Goal: Task Accomplishment & Management: Use online tool/utility

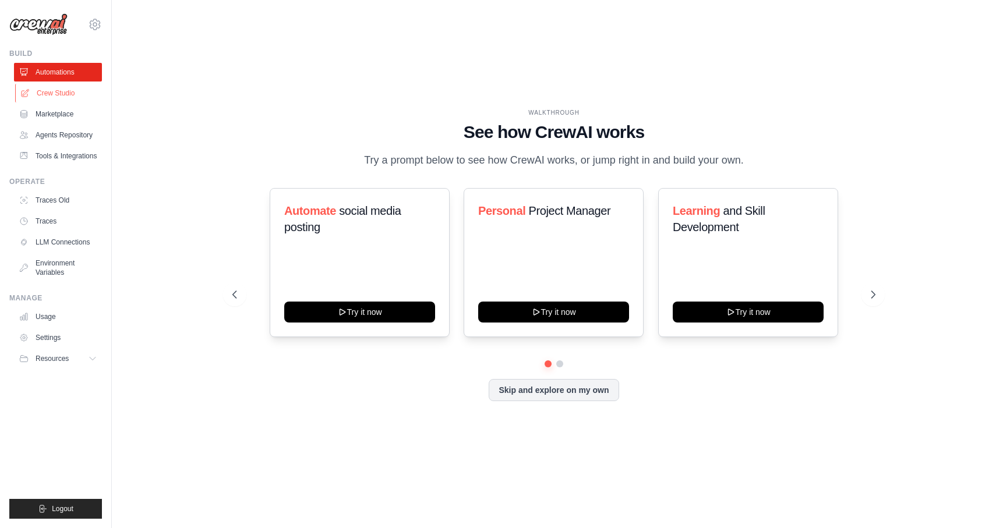
click at [67, 96] on link "Crew Studio" at bounding box center [59, 93] width 88 height 19
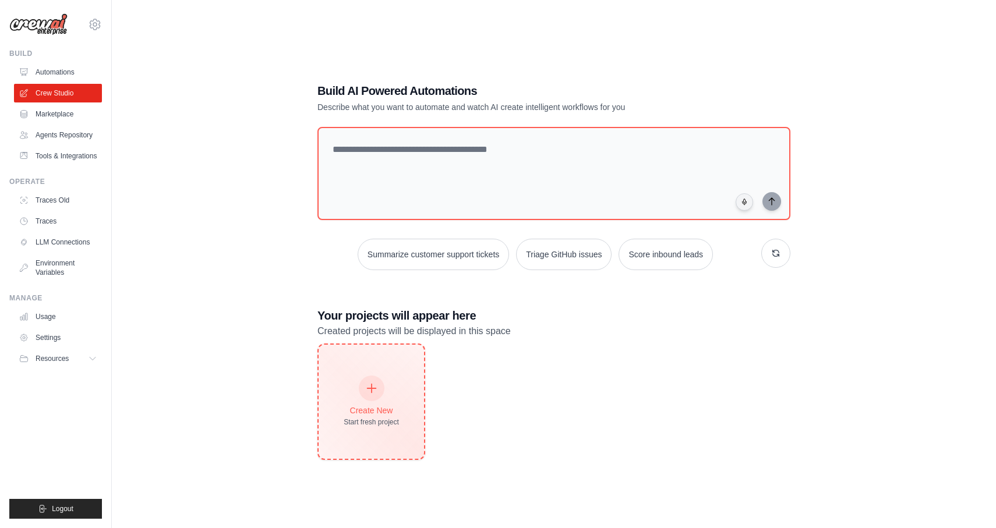
click at [356, 388] on div "Create New Start fresh project" at bounding box center [371, 402] width 55 height 50
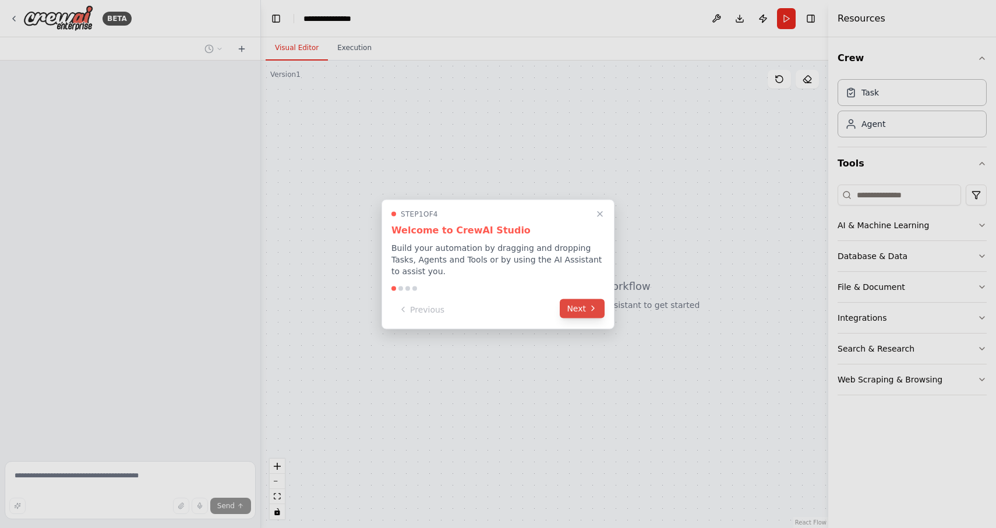
click at [579, 305] on button "Next" at bounding box center [582, 308] width 45 height 19
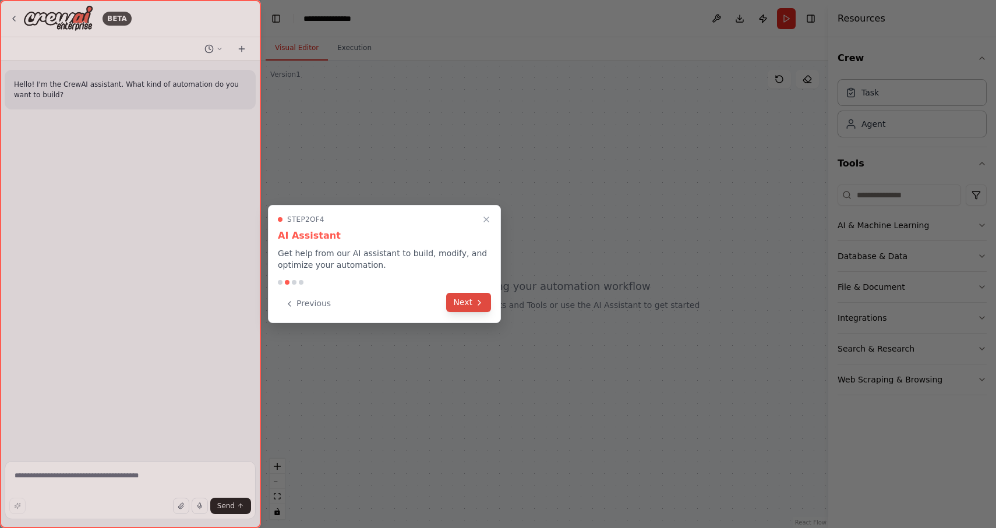
click at [468, 305] on button "Next" at bounding box center [468, 302] width 45 height 19
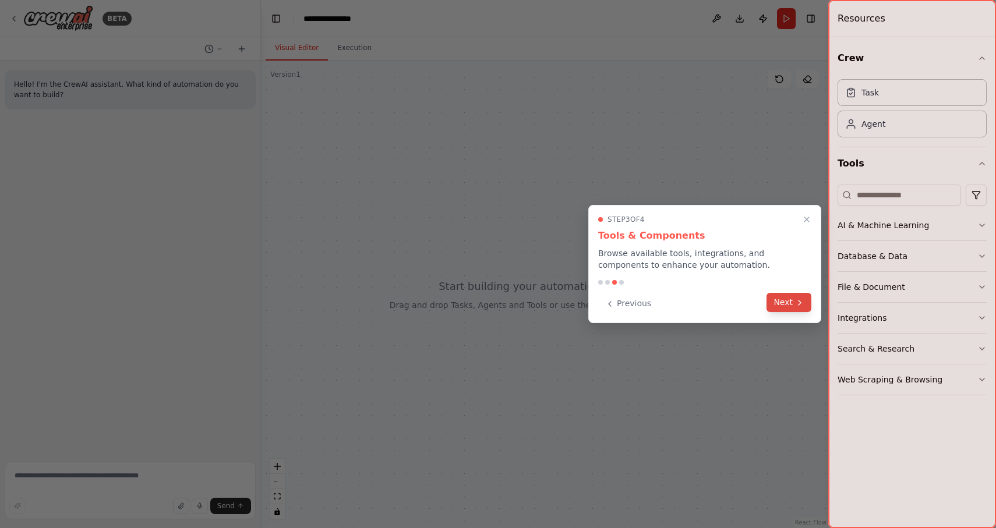
click at [781, 302] on button "Next" at bounding box center [788, 302] width 45 height 19
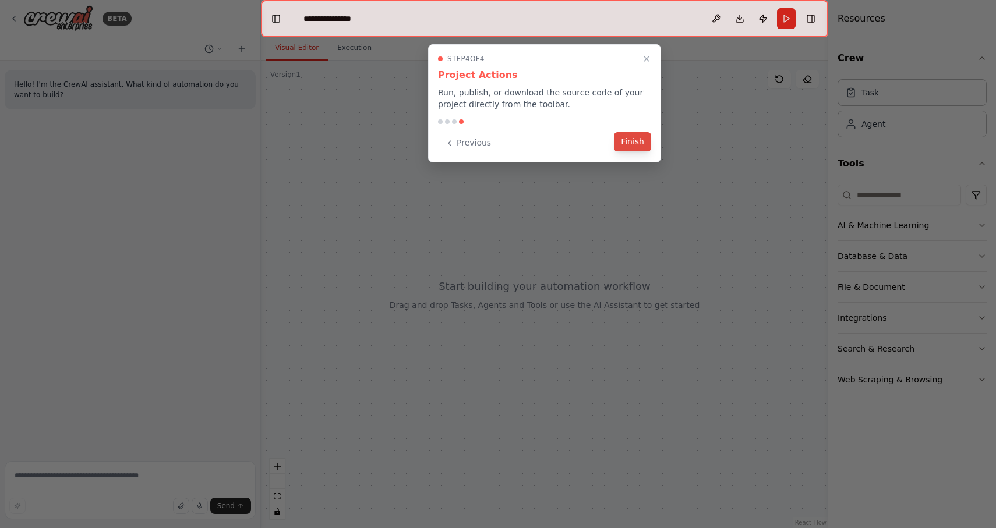
click at [628, 138] on button "Finish" at bounding box center [632, 141] width 37 height 19
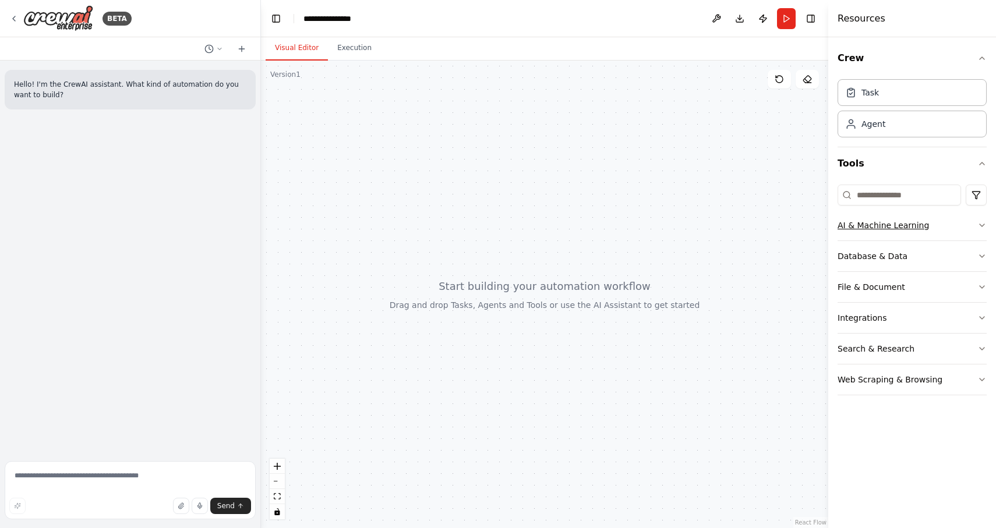
click at [894, 233] on button "AI & Machine Learning" at bounding box center [911, 225] width 149 height 30
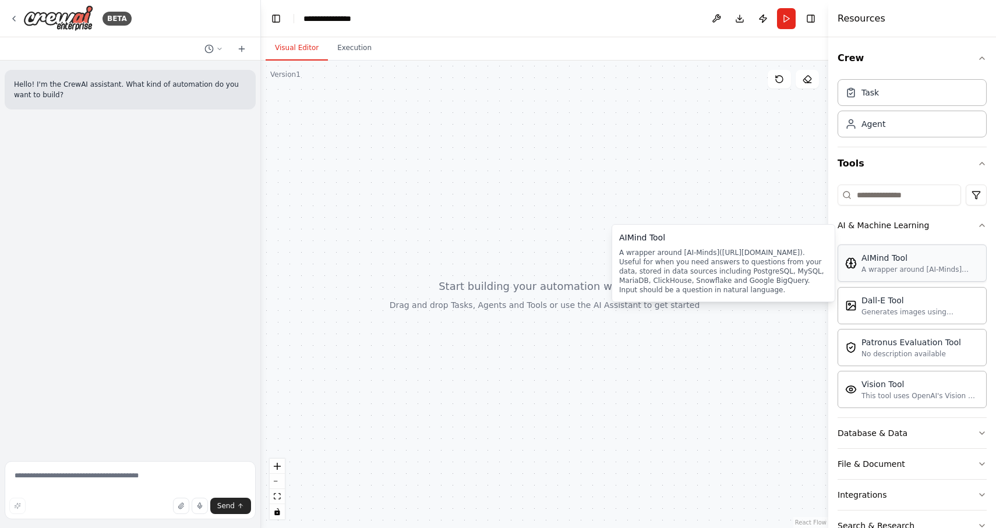
click at [862, 260] on div "AIMind Tool" at bounding box center [920, 258] width 118 height 12
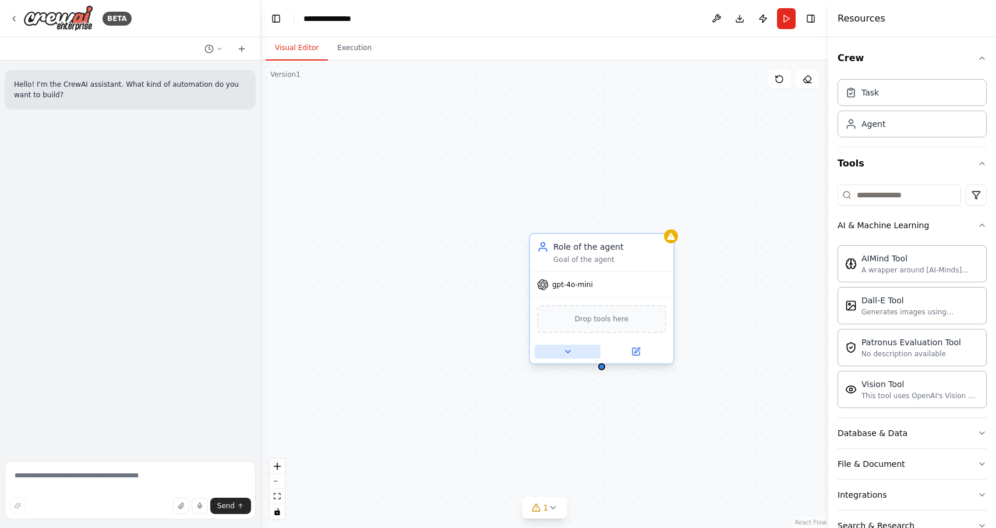
click at [567, 355] on icon at bounding box center [567, 351] width 9 height 9
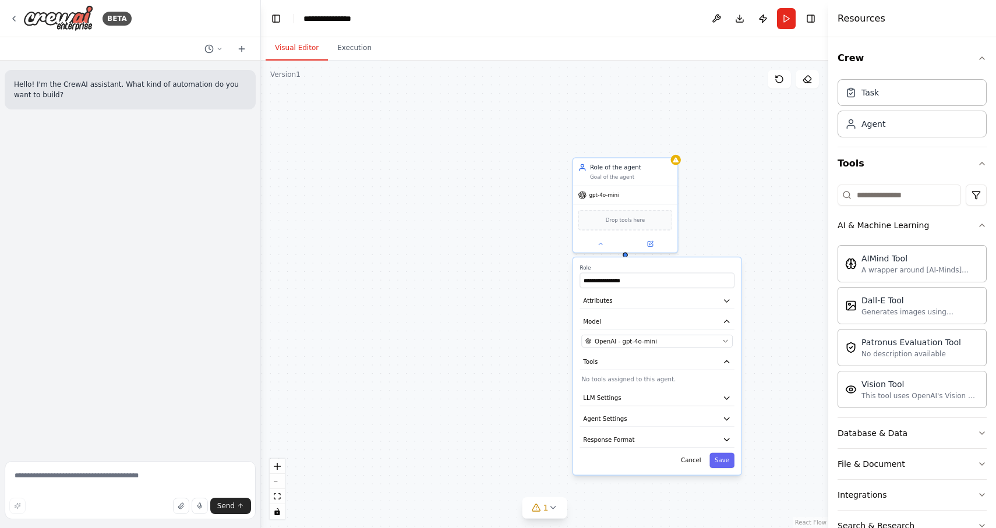
drag, startPoint x: 724, startPoint y: 275, endPoint x: 724, endPoint y: 178, distance: 96.7
click at [724, 178] on div "**********" at bounding box center [544, 295] width 567 height 468
click at [653, 246] on button at bounding box center [650, 242] width 48 height 10
click at [688, 464] on button "Cancel" at bounding box center [691, 460] width 30 height 15
click at [600, 242] on icon at bounding box center [600, 244] width 7 height 7
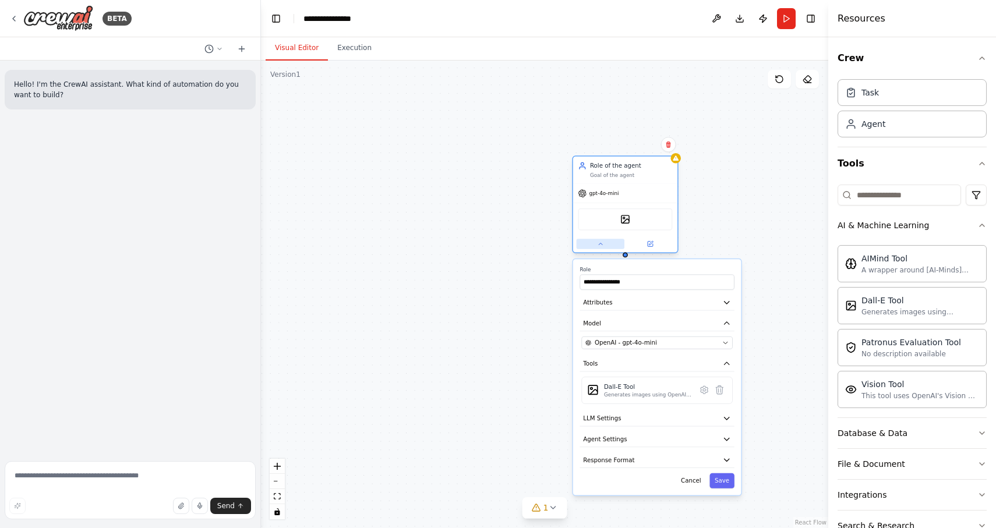
click at [609, 246] on button at bounding box center [601, 244] width 48 height 10
click at [670, 147] on icon at bounding box center [668, 144] width 7 height 7
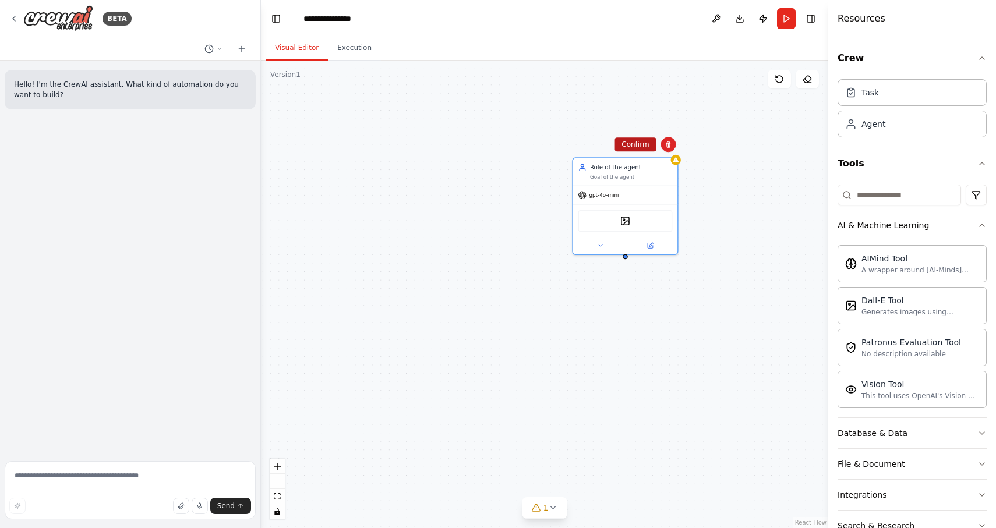
click at [639, 145] on button "Confirm" at bounding box center [634, 144] width 41 height 14
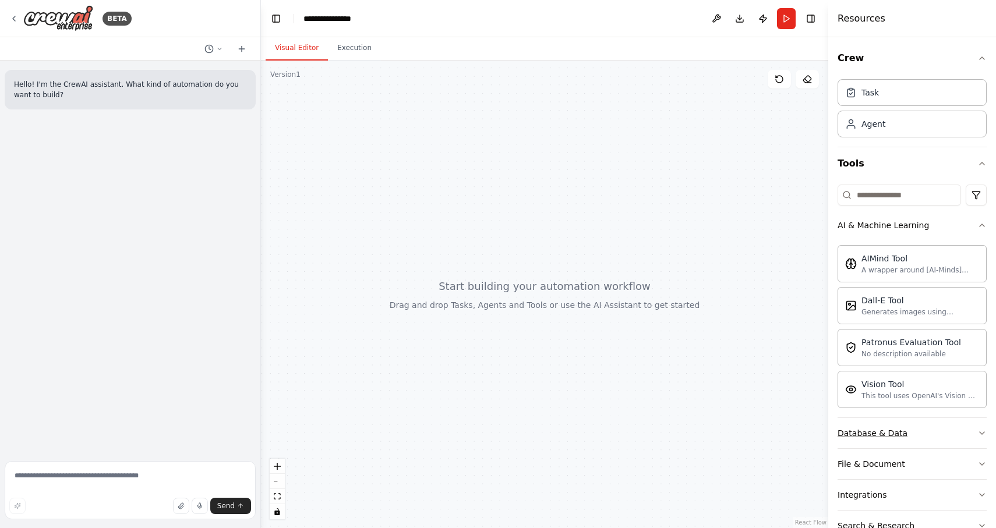
click at [900, 433] on div "Database & Data" at bounding box center [872, 433] width 70 height 12
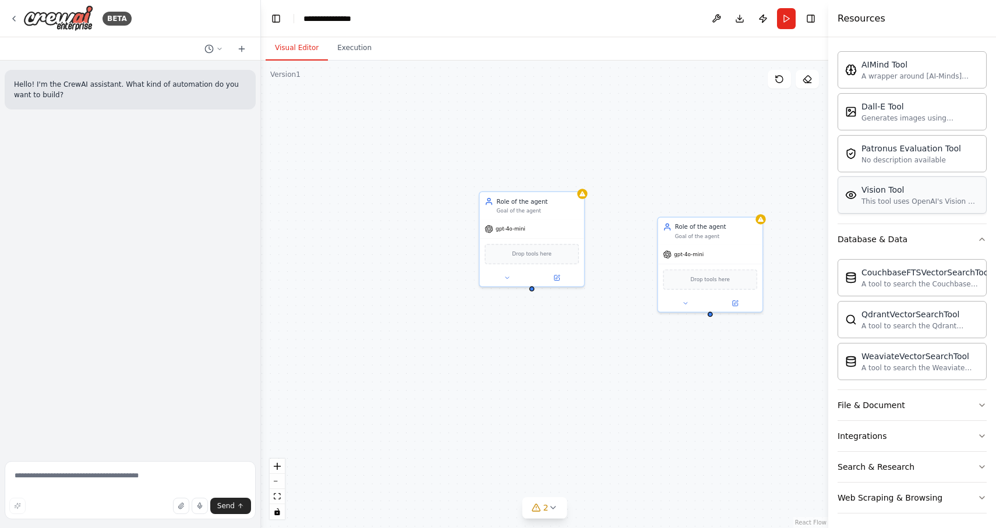
scroll to position [198, 0]
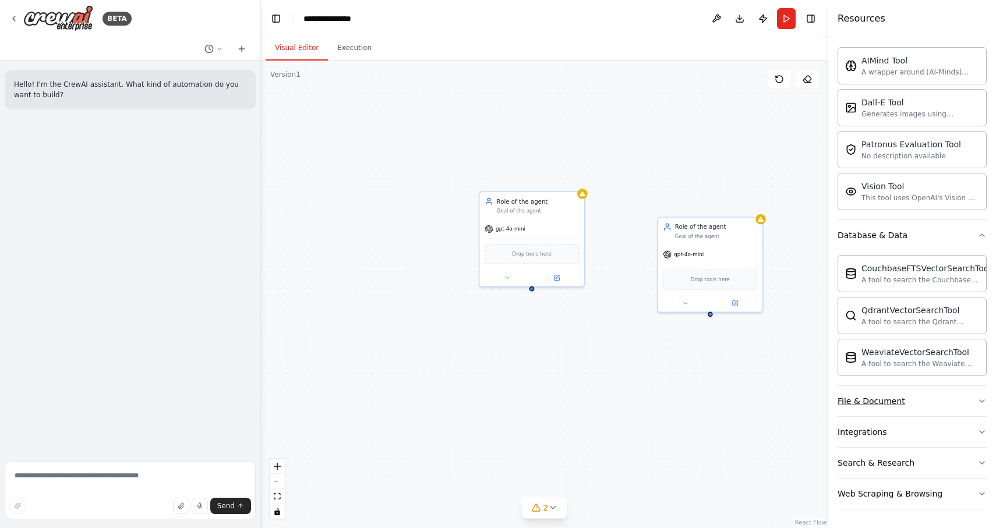
click at [980, 398] on icon "button" at bounding box center [981, 401] width 9 height 9
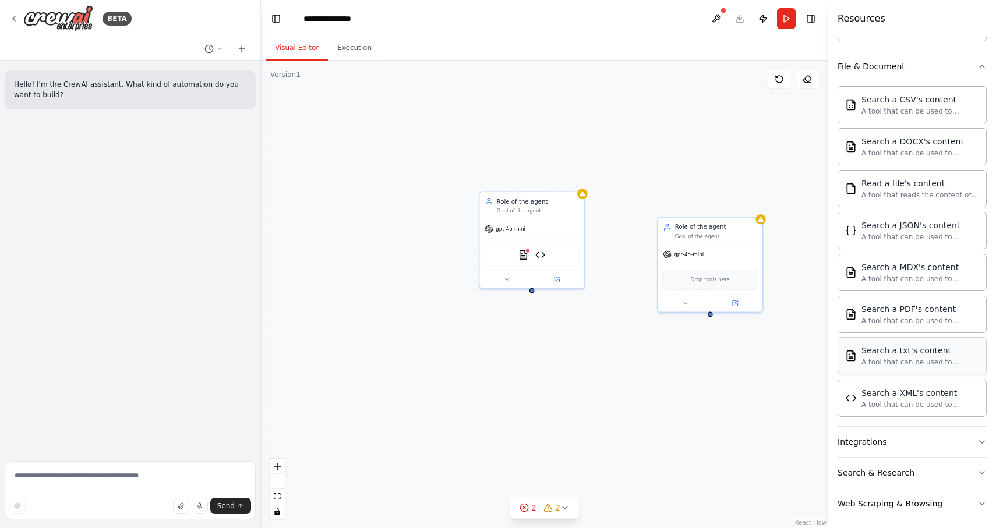
scroll to position [543, 0]
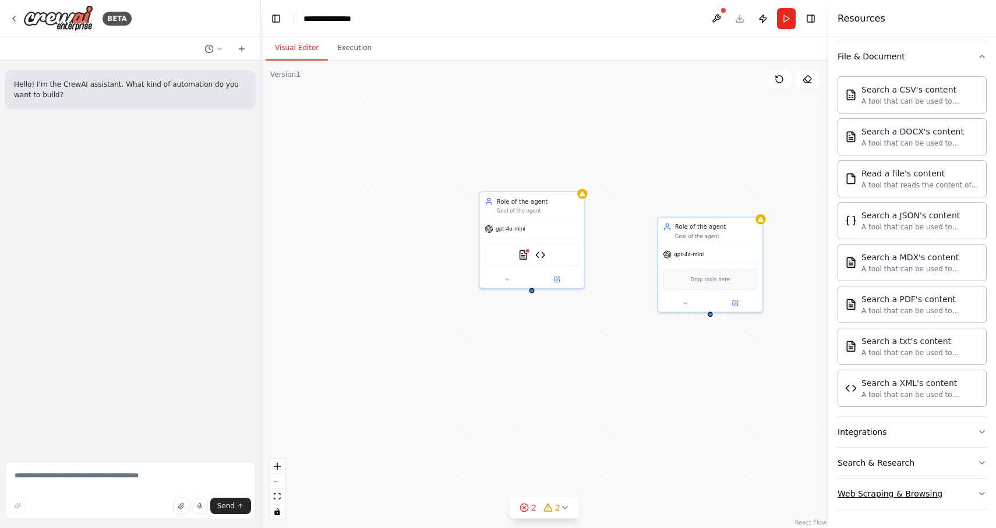
click at [894, 502] on button "Web Scraping & Browsing" at bounding box center [911, 494] width 149 height 30
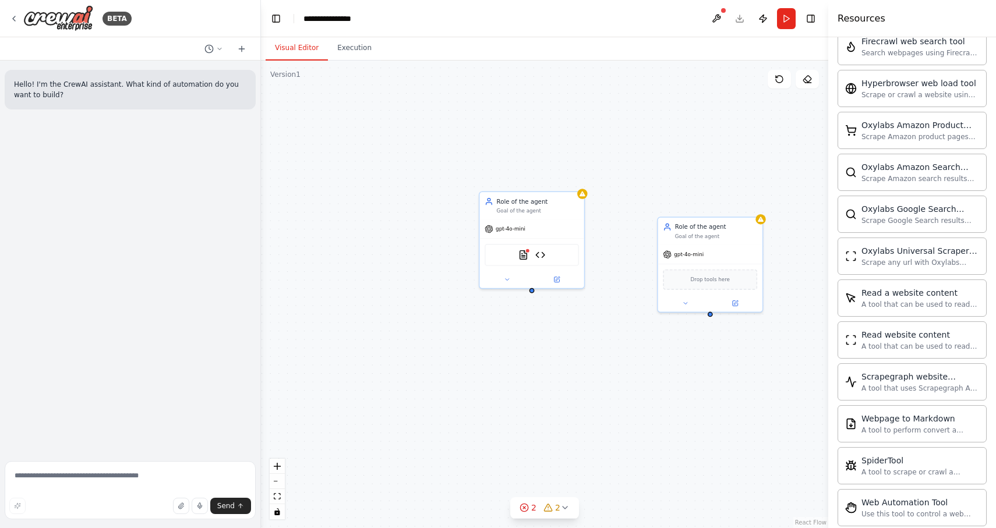
scroll to position [1181, 0]
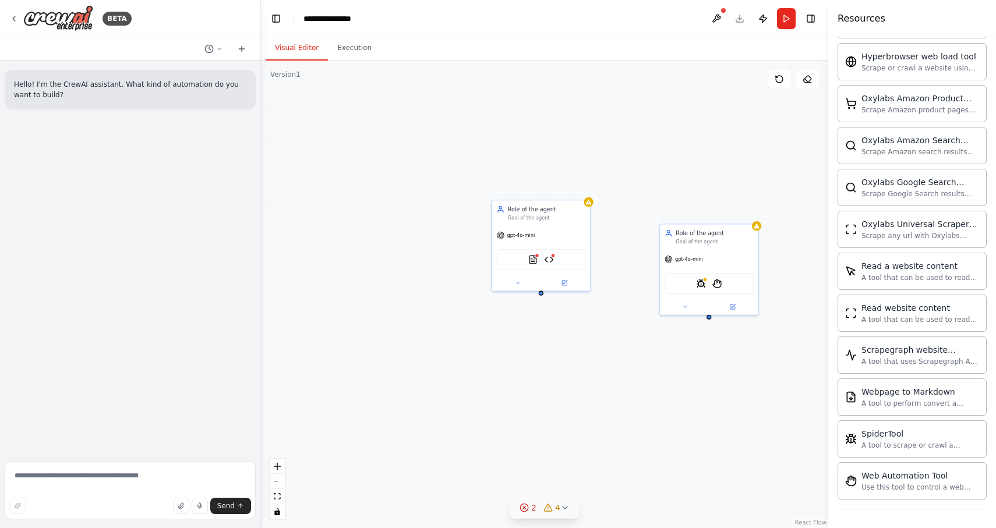
click at [530, 510] on div "2" at bounding box center [527, 508] width 17 height 12
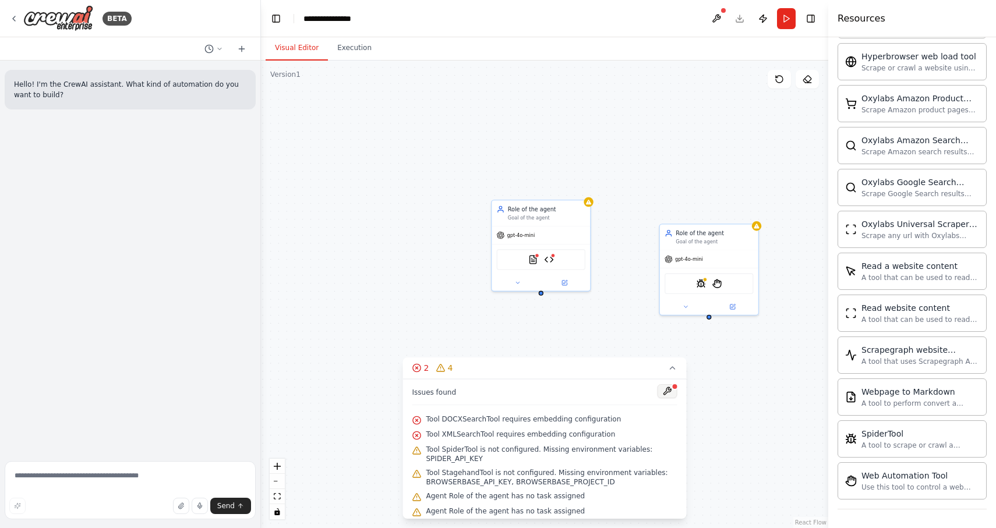
click at [670, 393] on button at bounding box center [667, 391] width 20 height 14
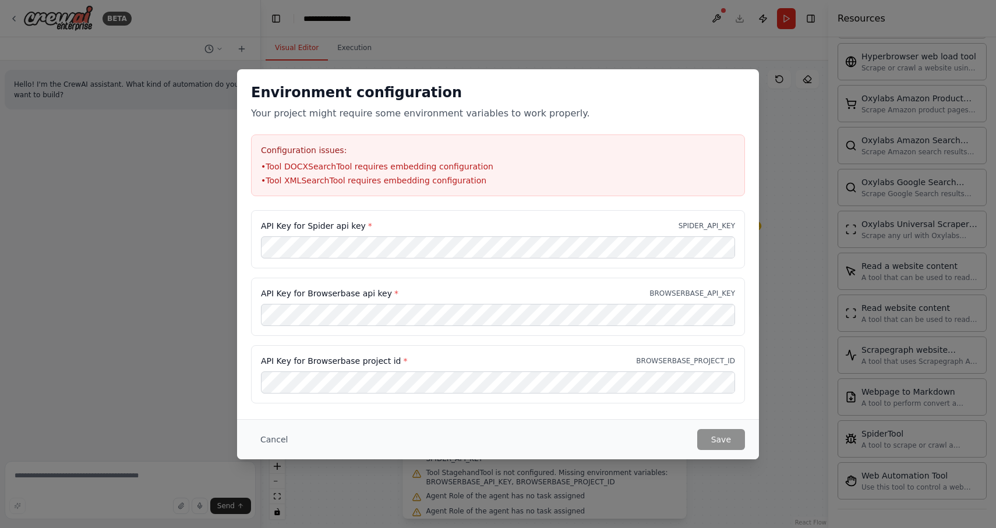
click at [677, 369] on div "API Key for Browserbase project id * BROWSERBASE_PROJECT_ID" at bounding box center [498, 374] width 494 height 58
click at [249, 441] on div "Cancel Save" at bounding box center [498, 439] width 522 height 40
click at [263, 438] on button "Cancel" at bounding box center [274, 439] width 46 height 21
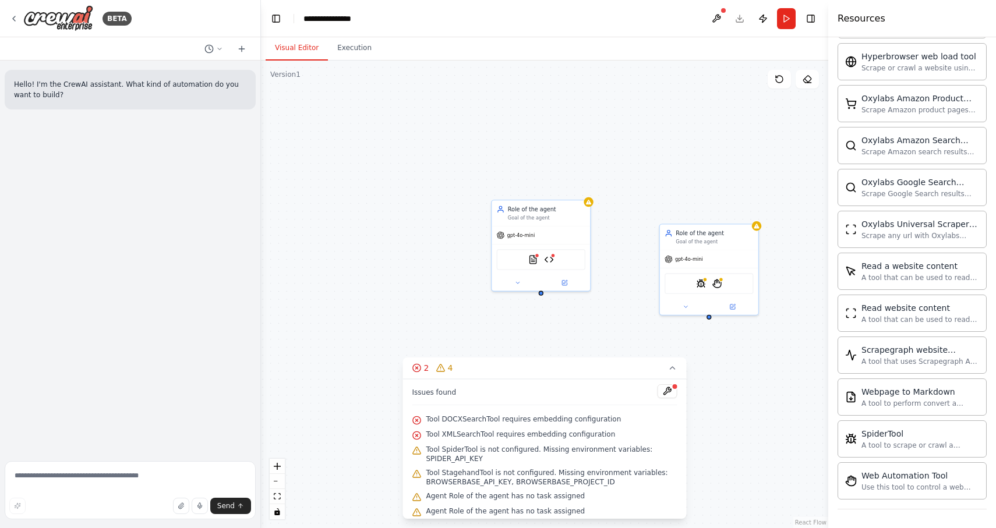
click at [422, 322] on div "Role of the agent Goal of the agent gpt-4o-mini DOCXSearchTool XMLSearchTool Ro…" at bounding box center [544, 295] width 567 height 468
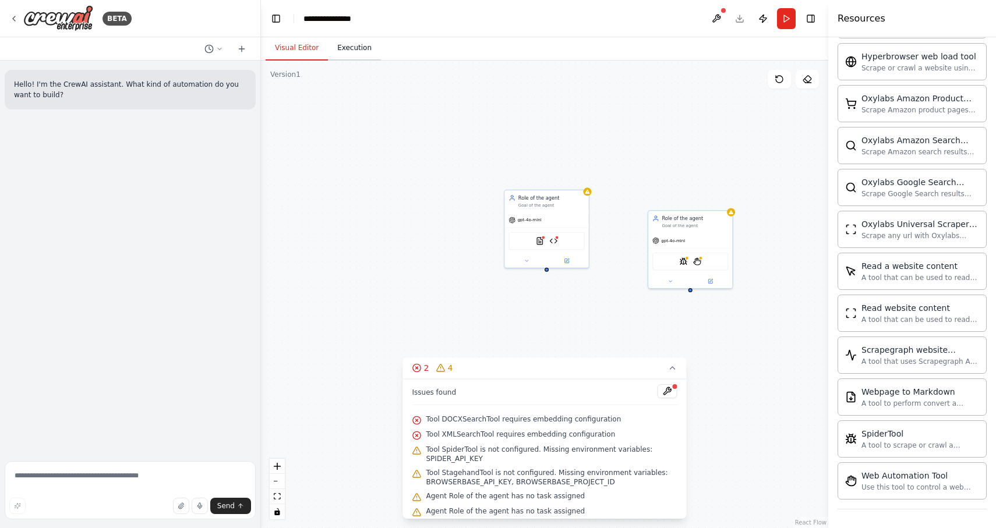
click at [345, 49] on button "Execution" at bounding box center [354, 48] width 53 height 24
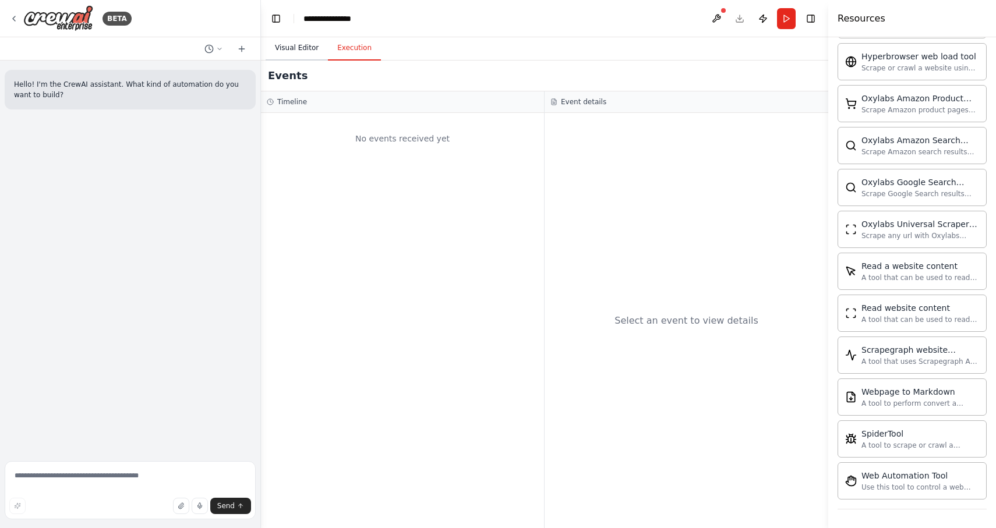
click at [312, 48] on button "Visual Editor" at bounding box center [297, 48] width 62 height 24
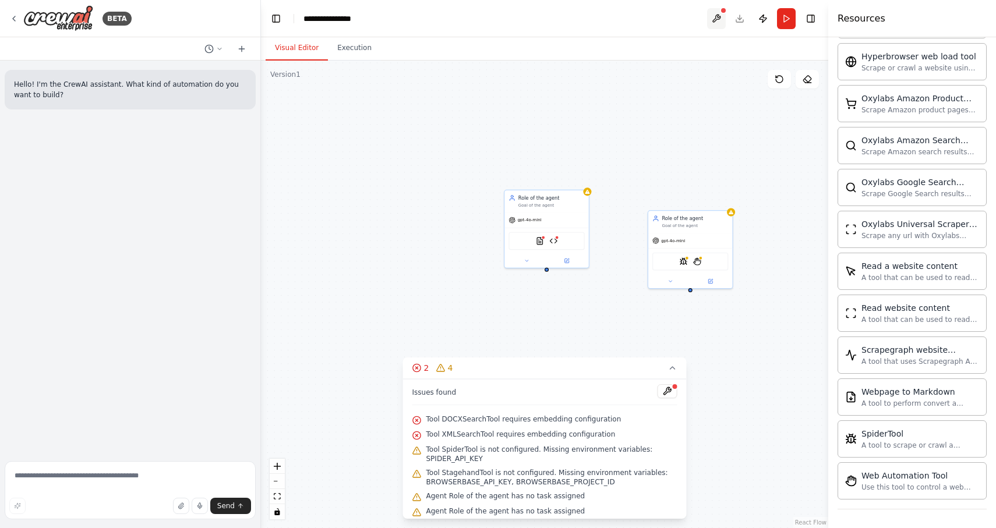
click at [720, 17] on button at bounding box center [716, 18] width 19 height 21
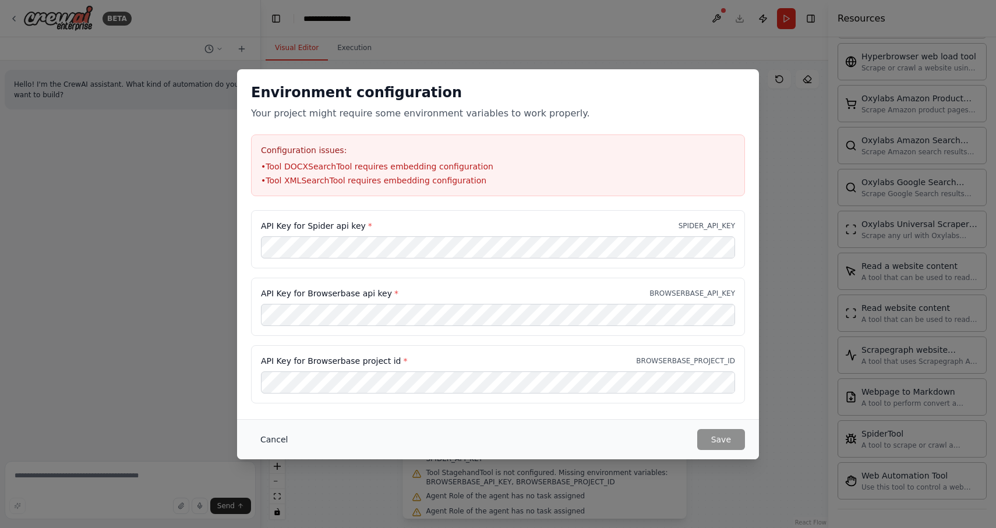
click at [270, 437] on button "Cancel" at bounding box center [274, 439] width 46 height 21
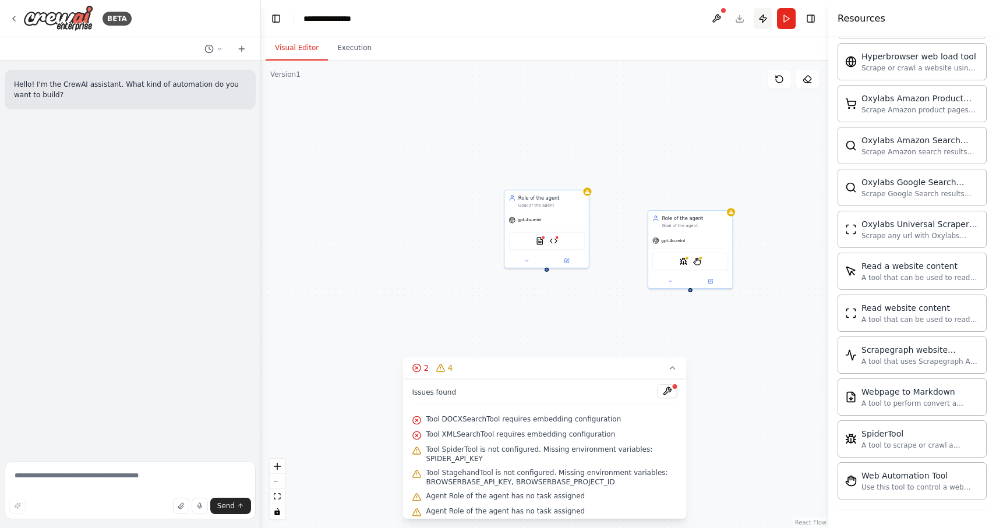
click at [766, 20] on button "Publish" at bounding box center [763, 18] width 19 height 21
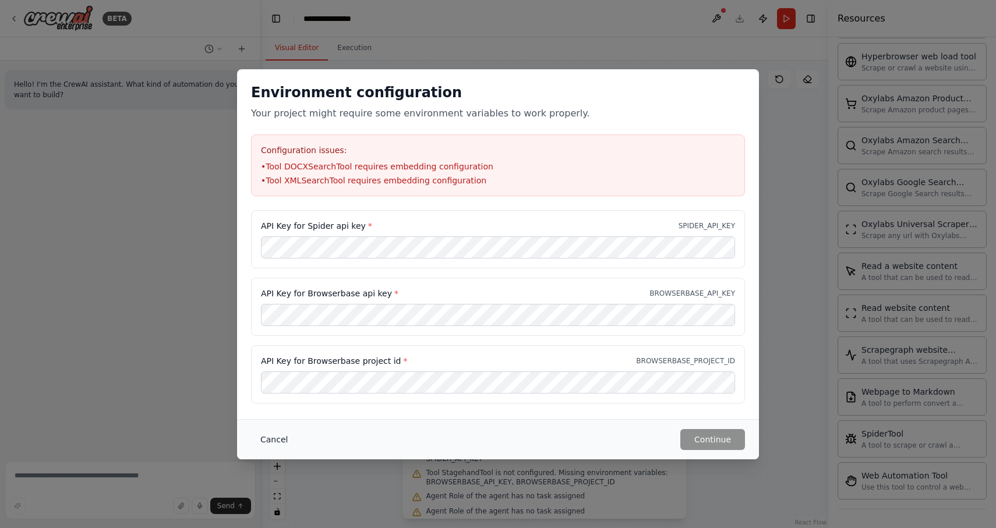
click at [280, 439] on button "Cancel" at bounding box center [274, 439] width 46 height 21
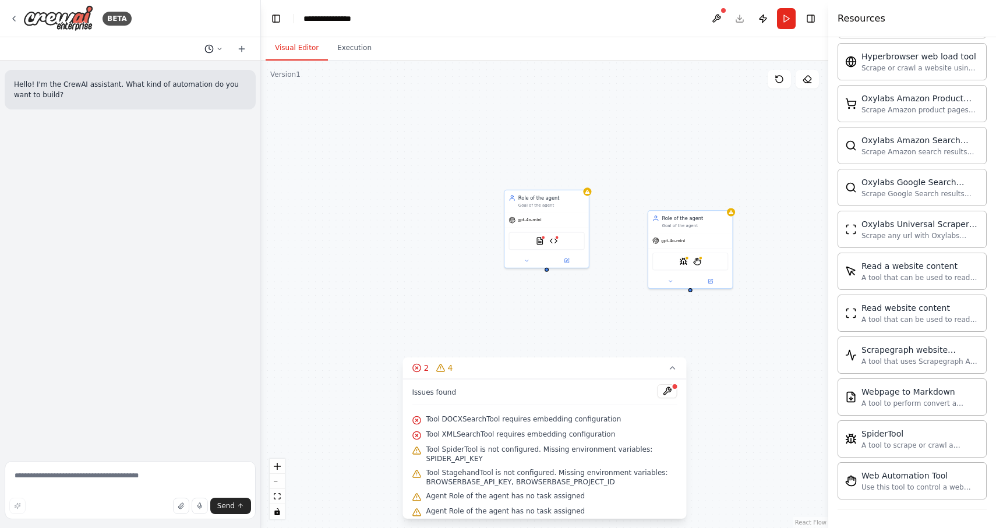
click at [220, 49] on icon at bounding box center [219, 48] width 7 height 7
click at [353, 194] on div "Role of the agent Goal of the agent gpt-4o-mini DOCXSearchTool XMLSearchTool Ro…" at bounding box center [544, 295] width 567 height 468
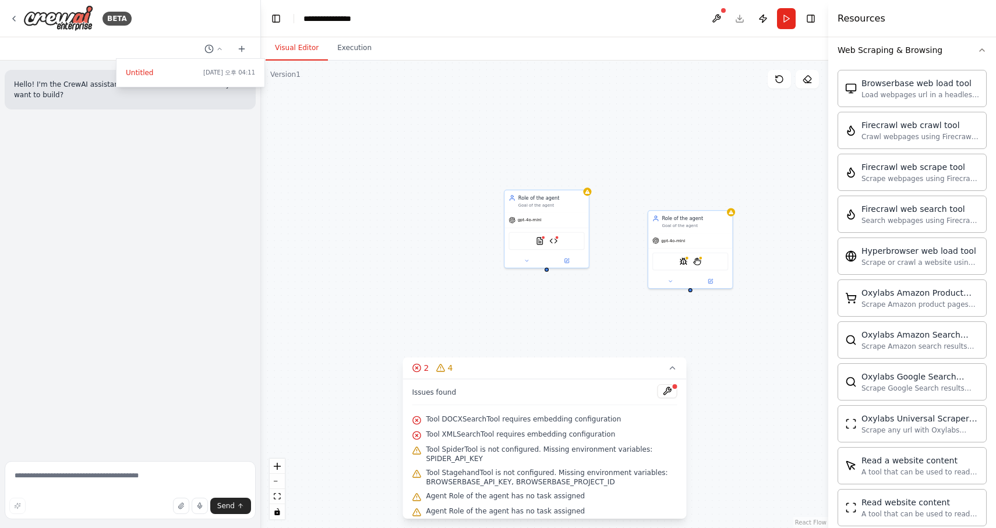
scroll to position [993, 0]
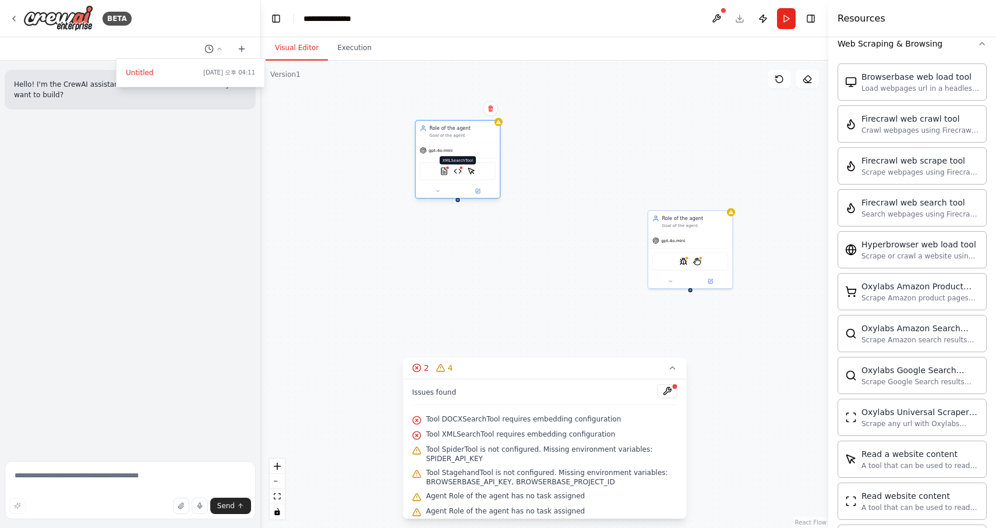
drag, startPoint x: 550, startPoint y: 240, endPoint x: 461, endPoint y: 172, distance: 111.8
click at [461, 172] on img at bounding box center [458, 171] width 8 height 8
click at [476, 139] on div "Role of the agent Goal of the agent" at bounding box center [458, 132] width 84 height 22
click at [480, 148] on div "gpt-4o-mini" at bounding box center [458, 150] width 84 height 15
click at [477, 193] on icon at bounding box center [478, 191] width 4 height 4
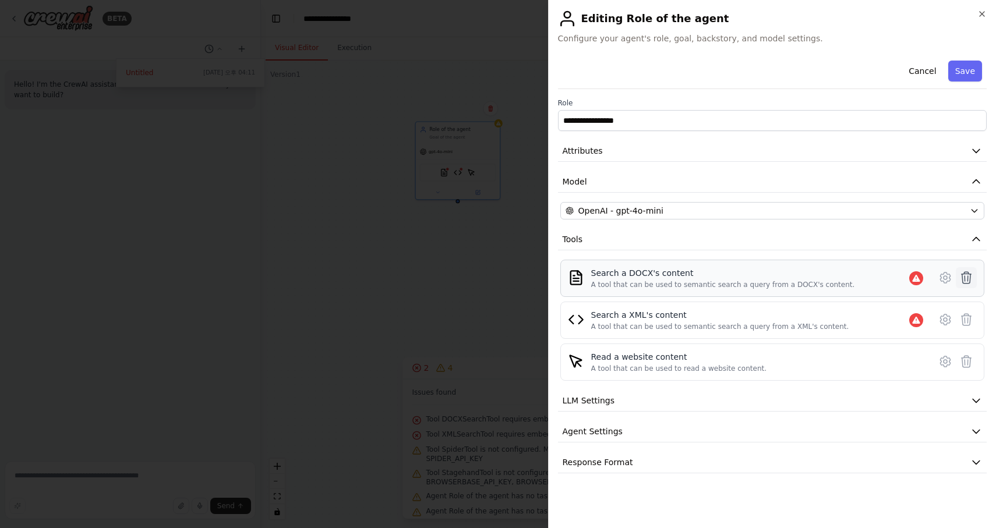
click at [966, 280] on icon at bounding box center [966, 278] width 14 height 14
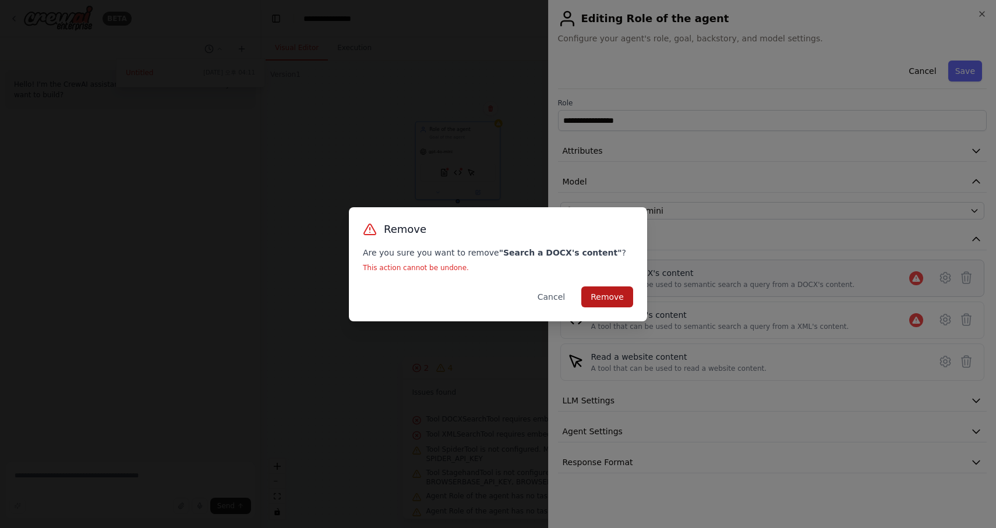
click at [616, 297] on button "Remove" at bounding box center [607, 297] width 52 height 21
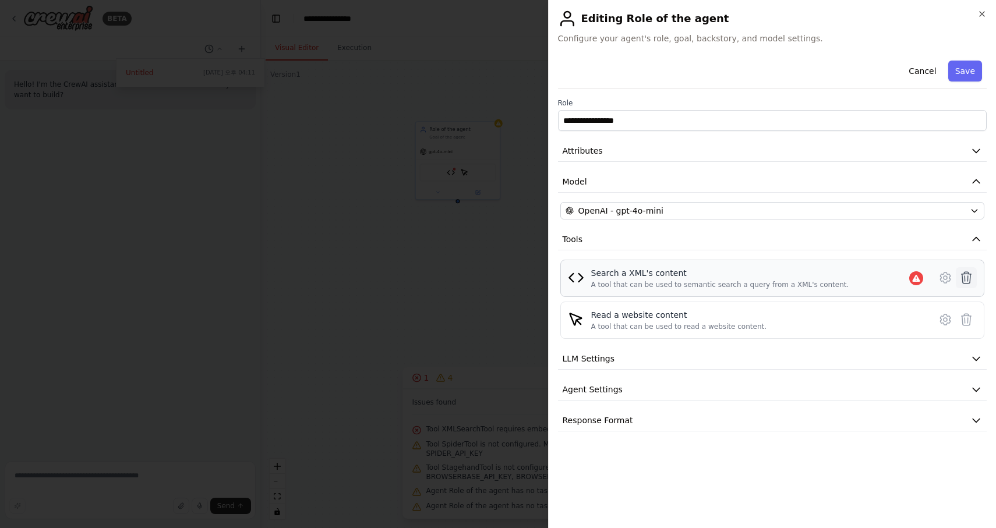
click at [971, 279] on icon at bounding box center [966, 278] width 14 height 14
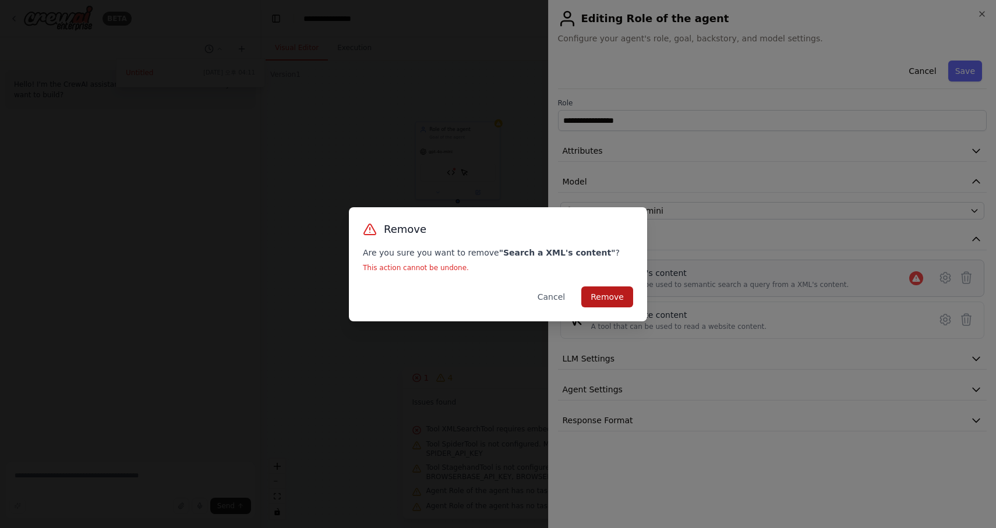
click at [606, 300] on button "Remove" at bounding box center [607, 297] width 52 height 21
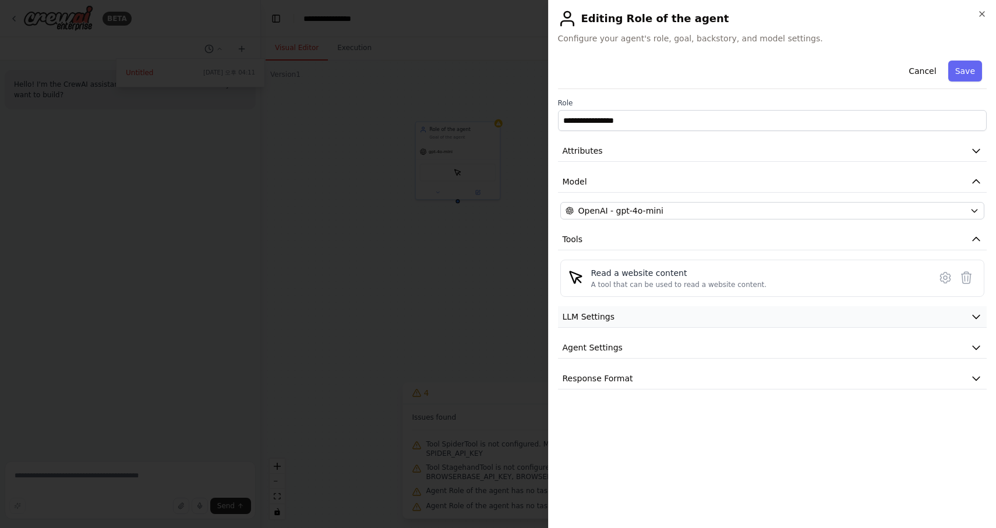
click at [624, 325] on button "LLM Settings" at bounding box center [772, 317] width 429 height 22
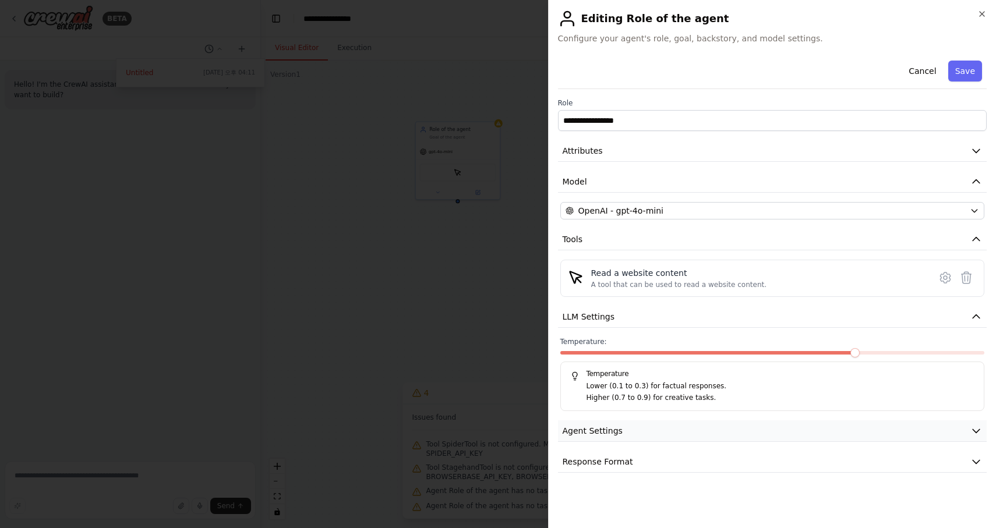
click at [643, 432] on button "Agent Settings" at bounding box center [772, 431] width 429 height 22
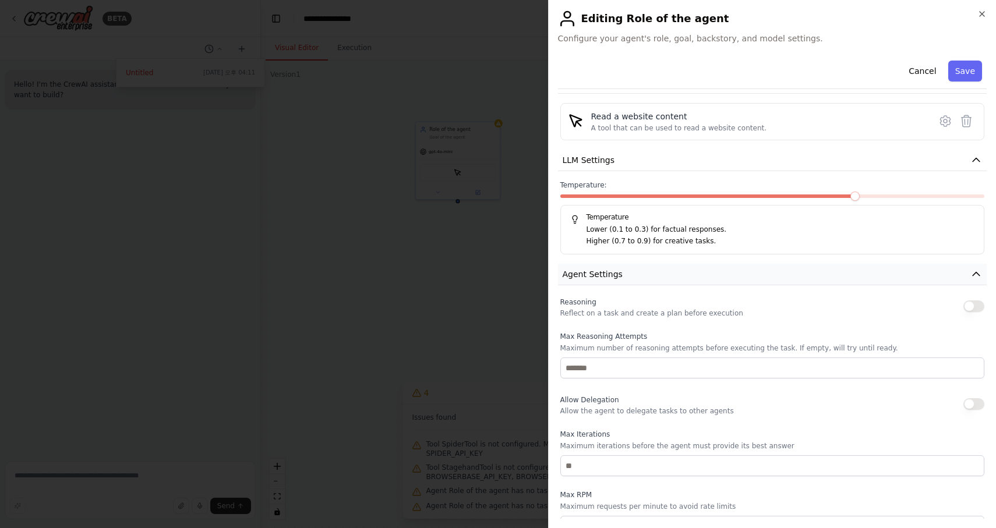
scroll to position [275, 0]
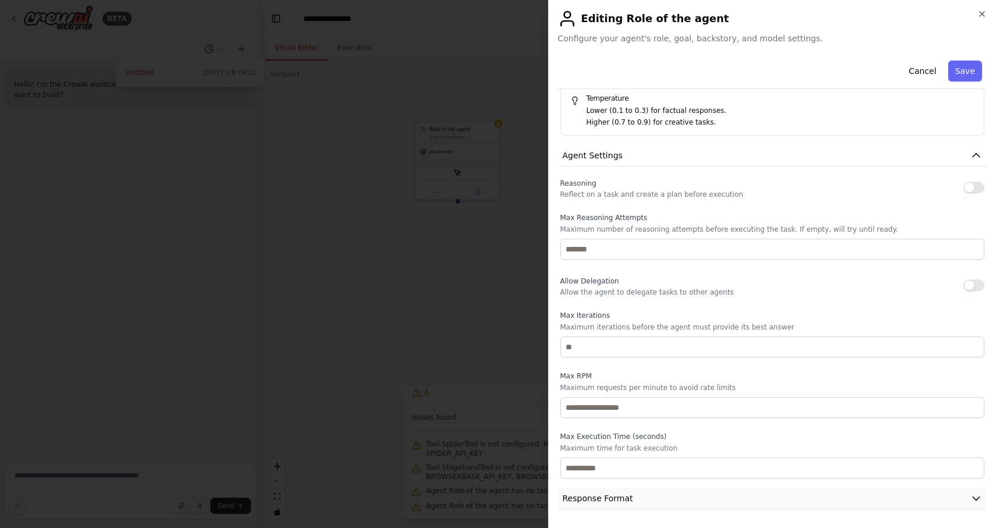
click at [620, 501] on span "Response Format" at bounding box center [598, 499] width 70 height 12
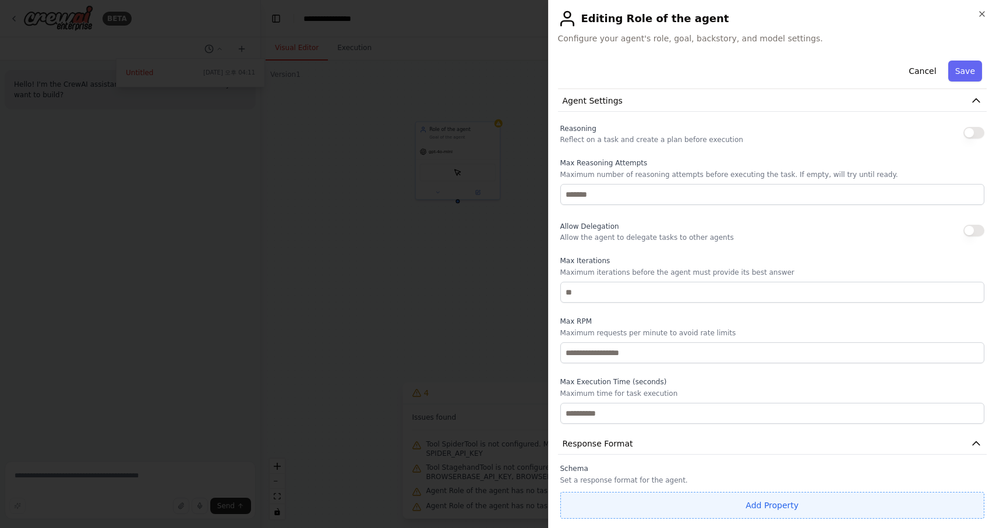
click at [660, 505] on button "Add Property" at bounding box center [772, 505] width 425 height 27
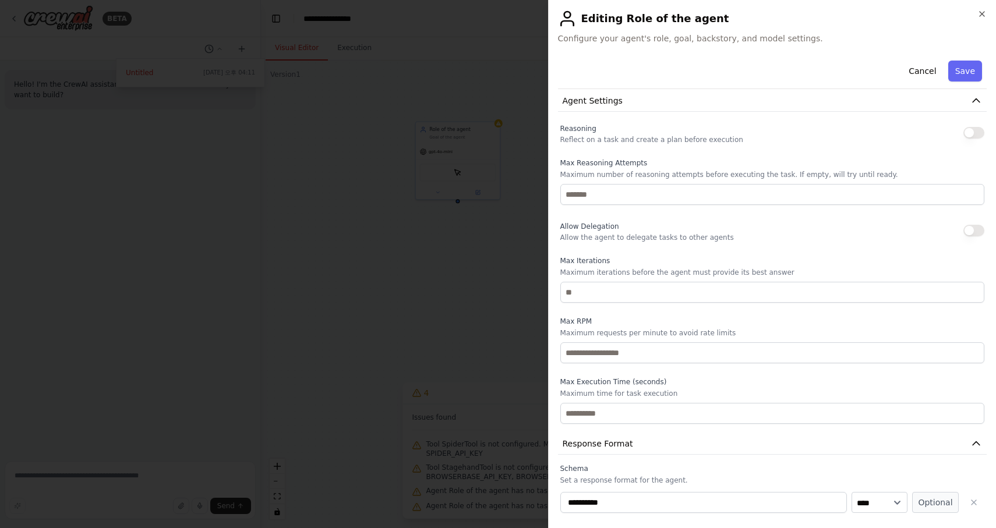
scroll to position [360, 0]
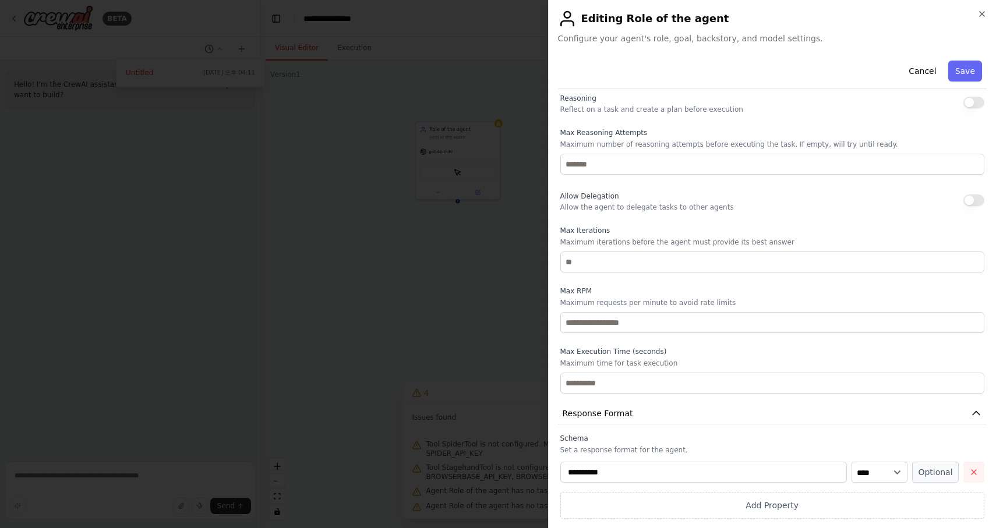
click at [970, 467] on button "button" at bounding box center [973, 472] width 21 height 21
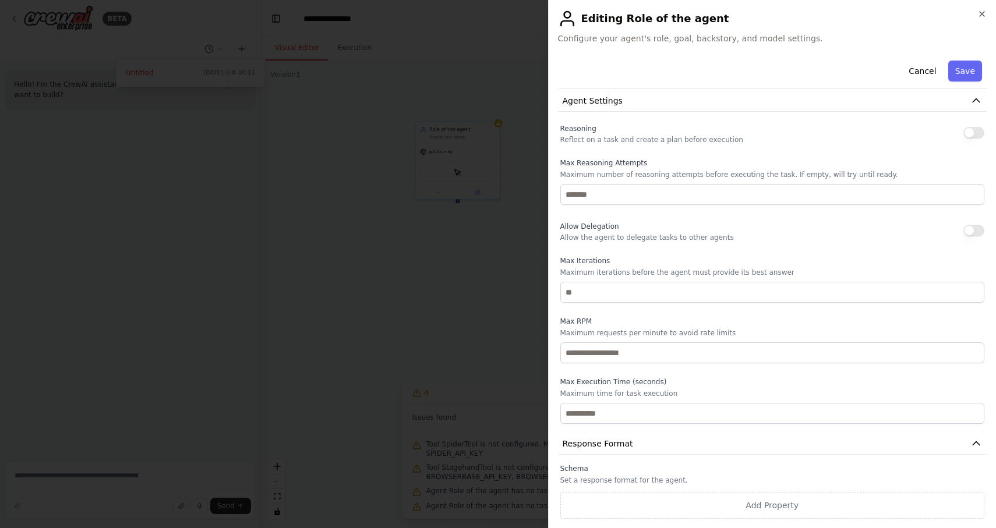
scroll to position [0, 0]
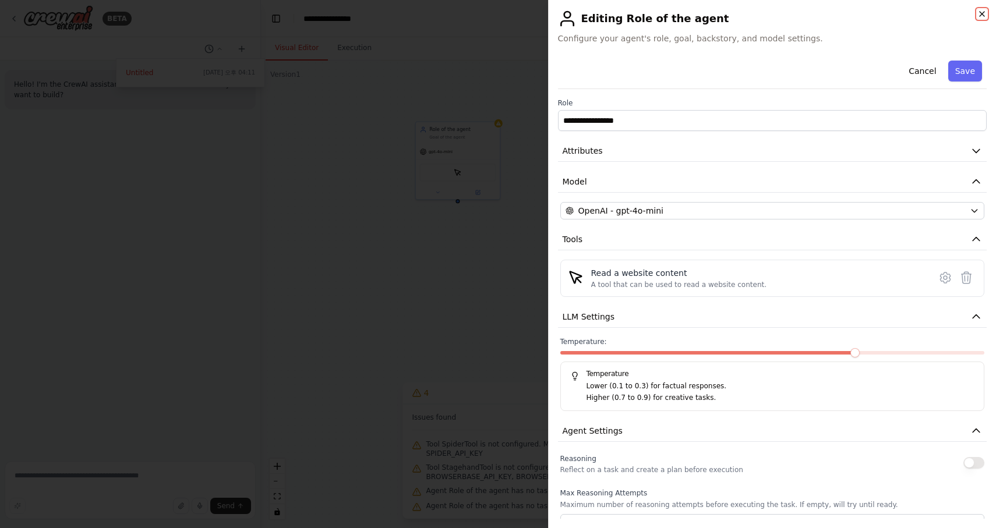
click at [981, 17] on icon "button" at bounding box center [981, 13] width 9 height 9
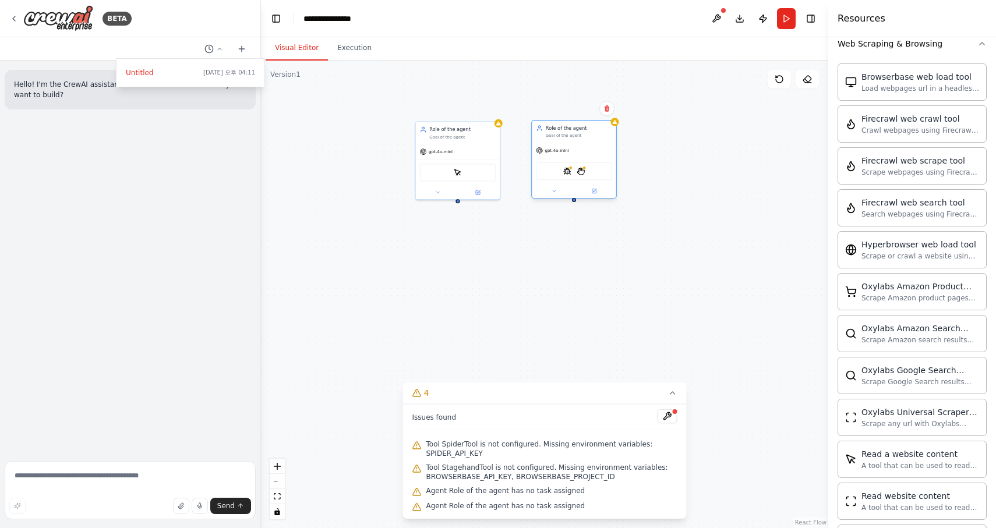
drag, startPoint x: 694, startPoint y: 239, endPoint x: 579, endPoint y: 153, distance: 143.5
click at [579, 153] on div "gpt-4o-mini" at bounding box center [574, 150] width 84 height 15
click at [666, 292] on div "Role of the agent Goal of the agent gpt-4o-mini ScrapeElementFromWebsiteTool Ro…" at bounding box center [544, 295] width 567 height 468
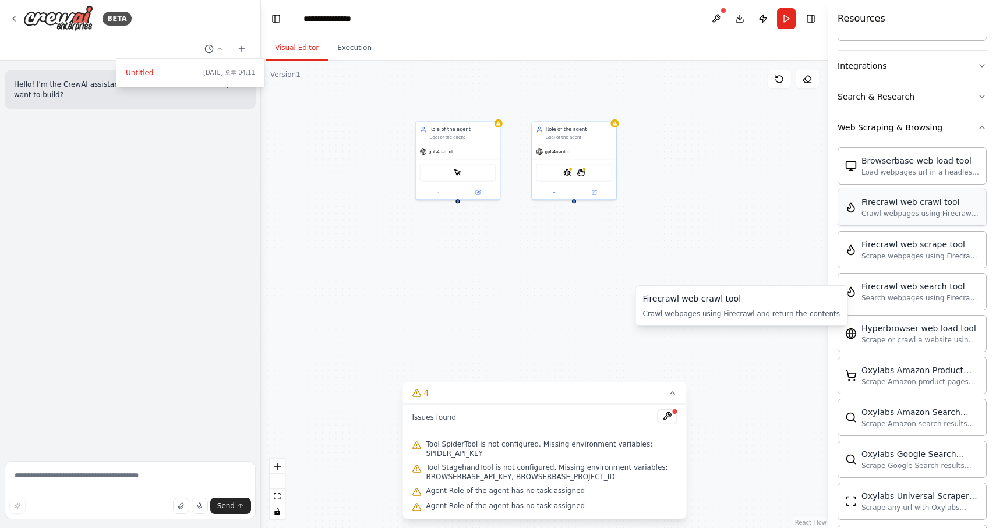
scroll to position [779, 0]
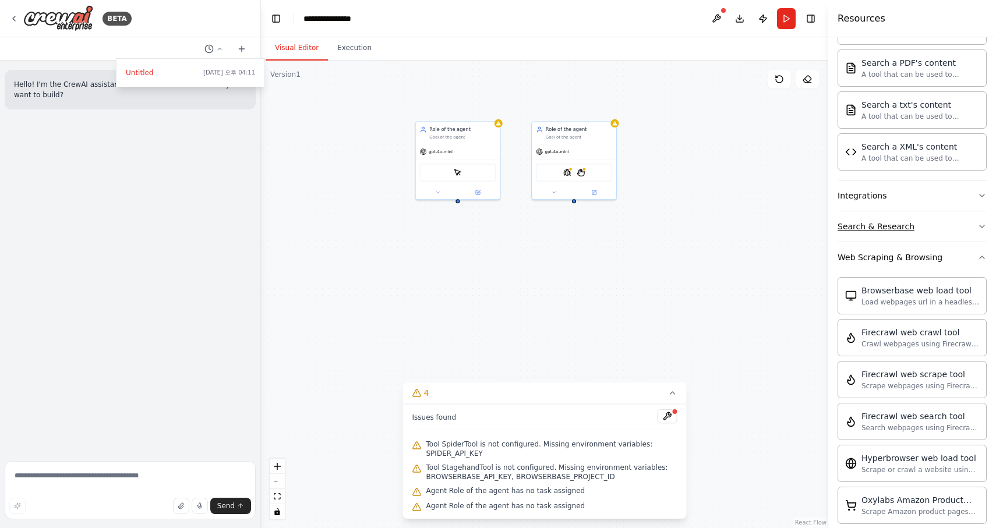
click at [903, 233] on button "Search & Research" at bounding box center [911, 226] width 149 height 30
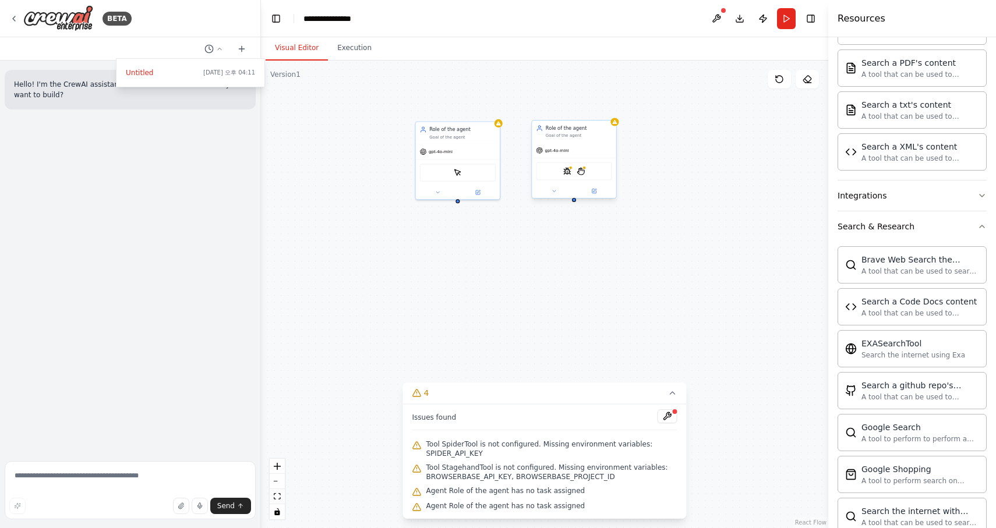
click at [591, 172] on div "SpiderTool StagehandTool" at bounding box center [574, 171] width 76 height 18
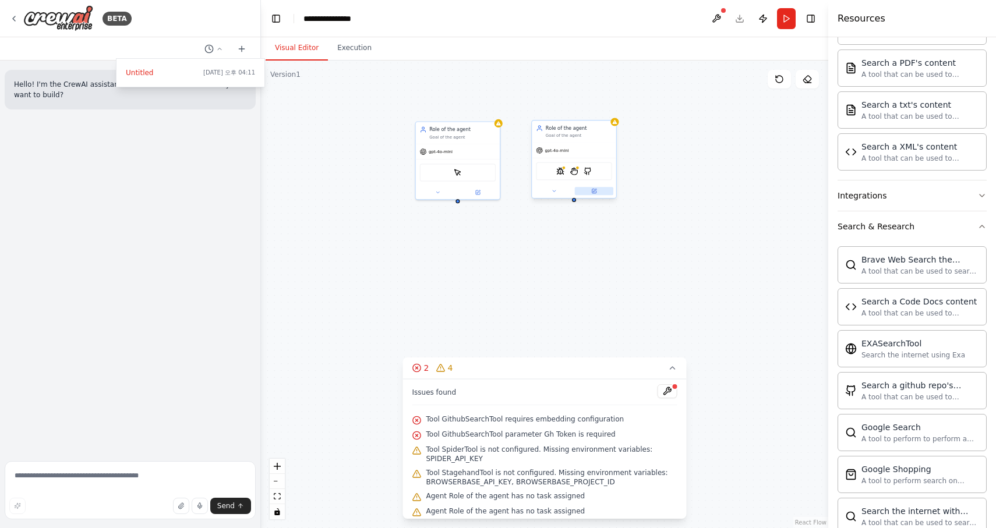
click at [596, 191] on icon at bounding box center [594, 191] width 4 height 4
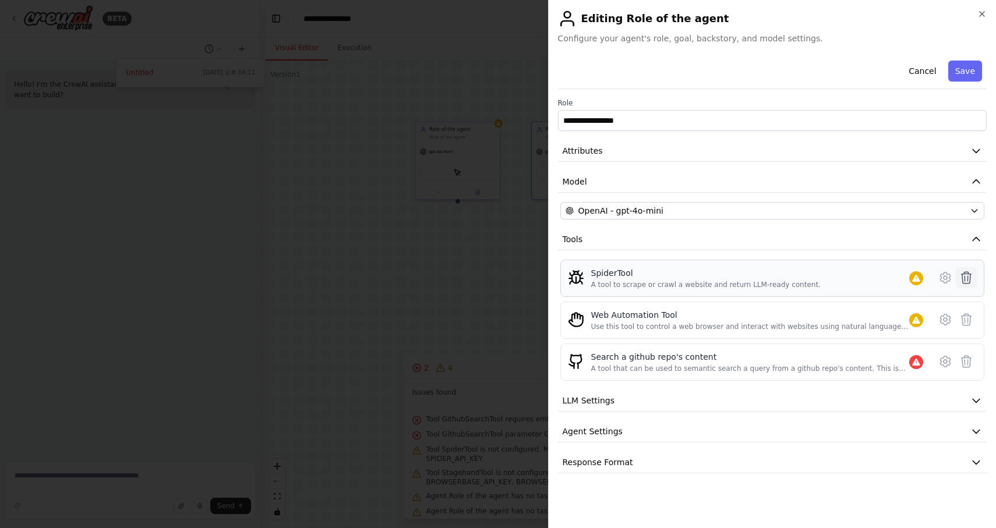
click at [963, 282] on icon at bounding box center [966, 278] width 14 height 14
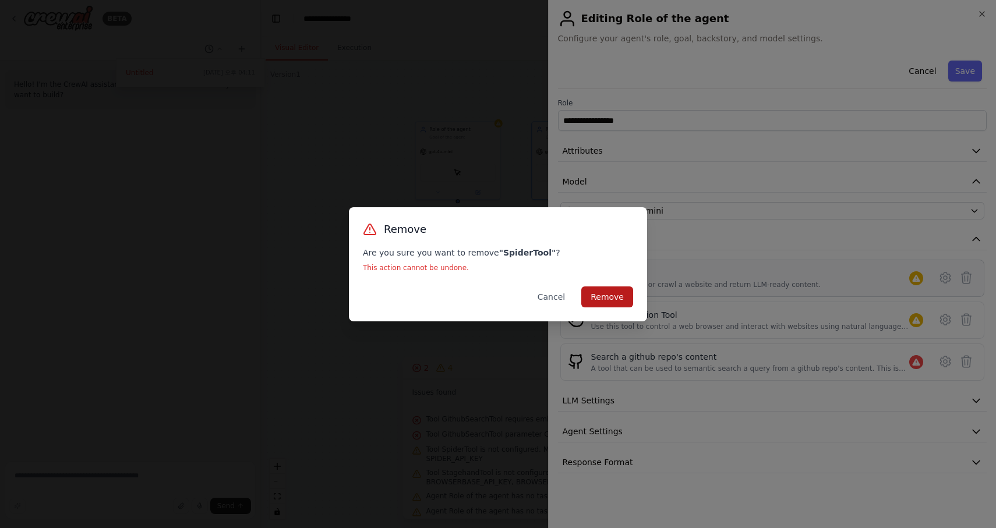
click at [613, 299] on button "Remove" at bounding box center [607, 297] width 52 height 21
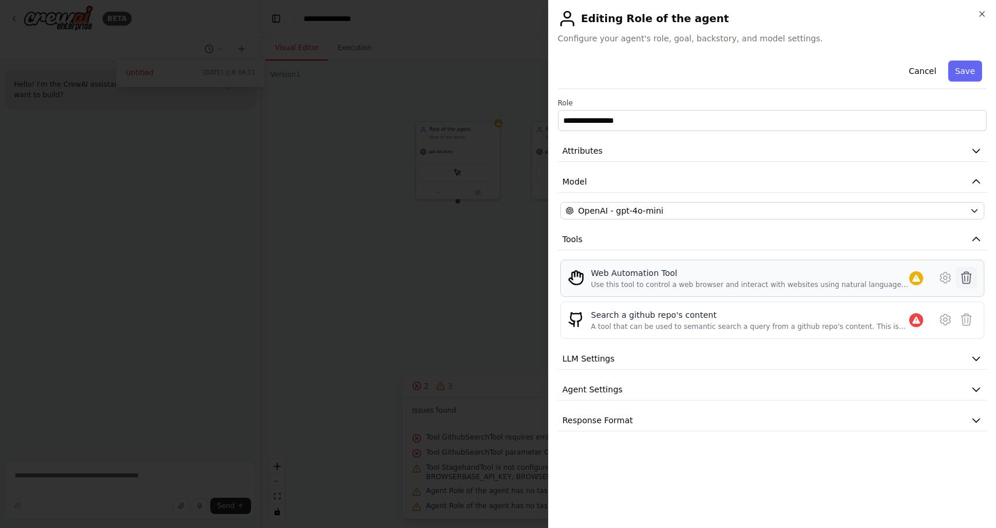
click at [963, 285] on button at bounding box center [966, 277] width 21 height 21
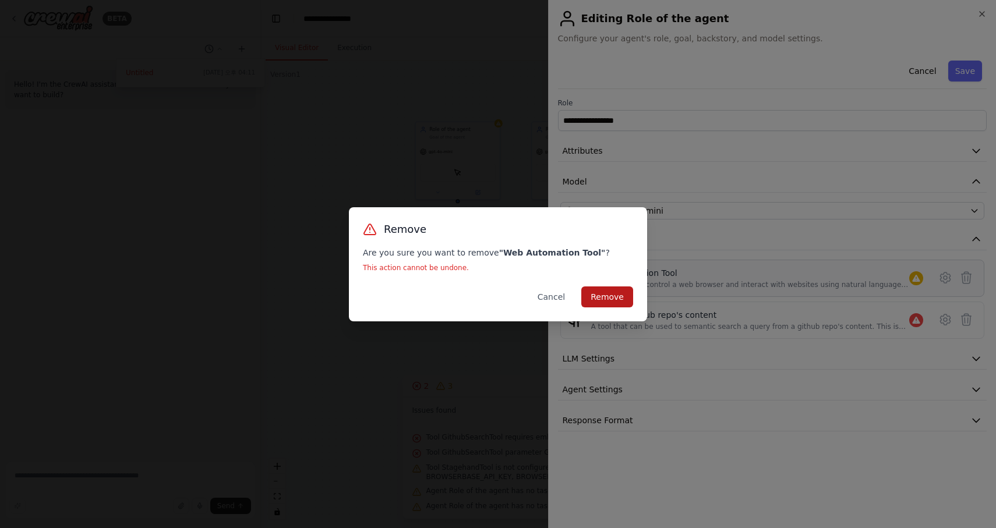
click at [616, 303] on button "Remove" at bounding box center [607, 297] width 52 height 21
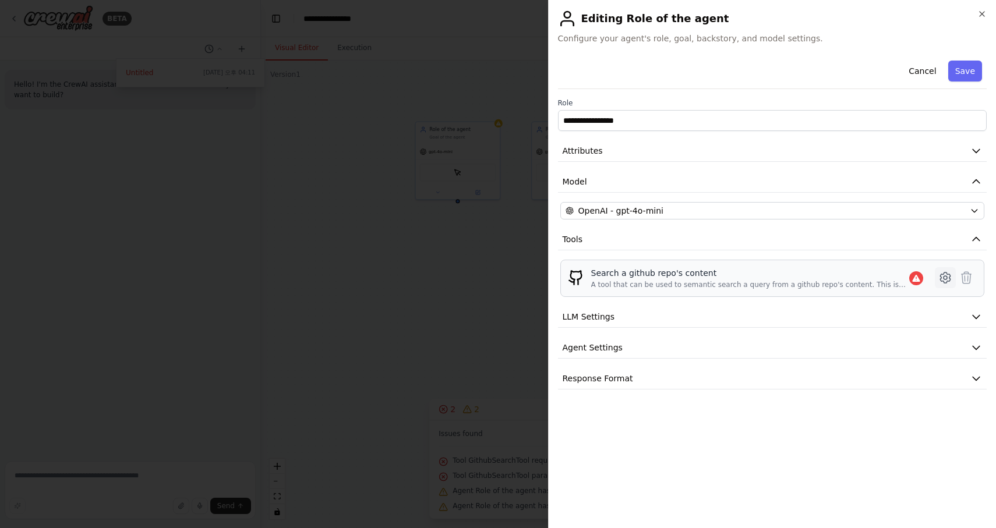
click at [946, 277] on icon at bounding box center [945, 278] width 14 height 14
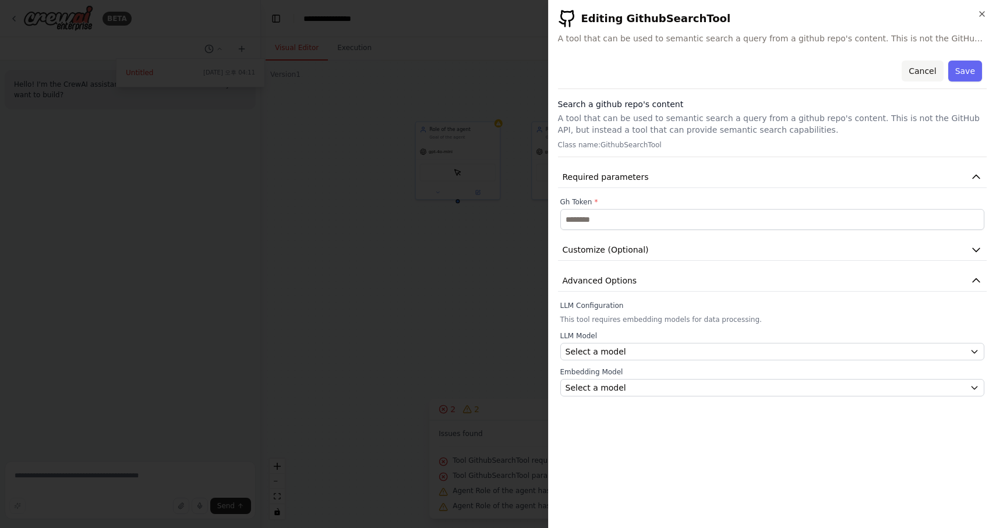
click at [929, 69] on button "Cancel" at bounding box center [921, 71] width 41 height 21
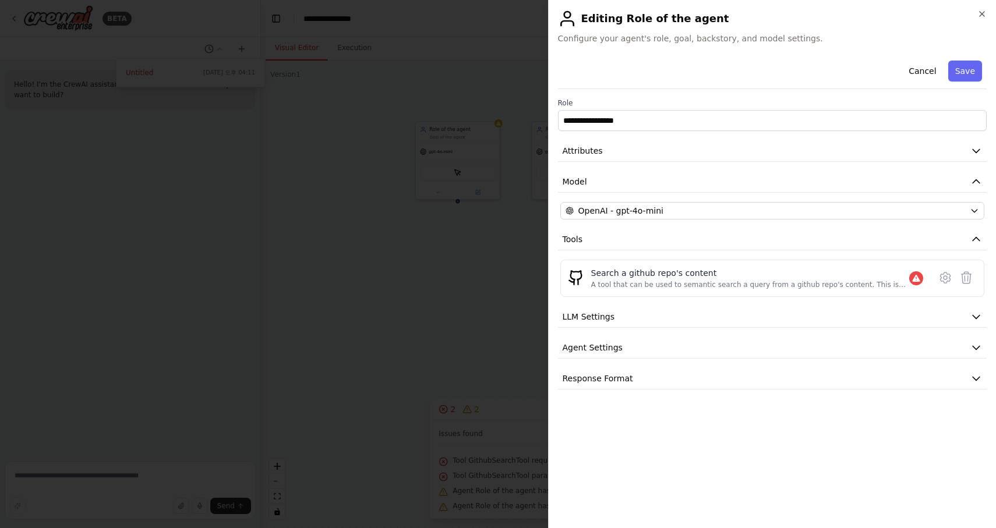
click at [929, 69] on button "Cancel" at bounding box center [921, 71] width 41 height 21
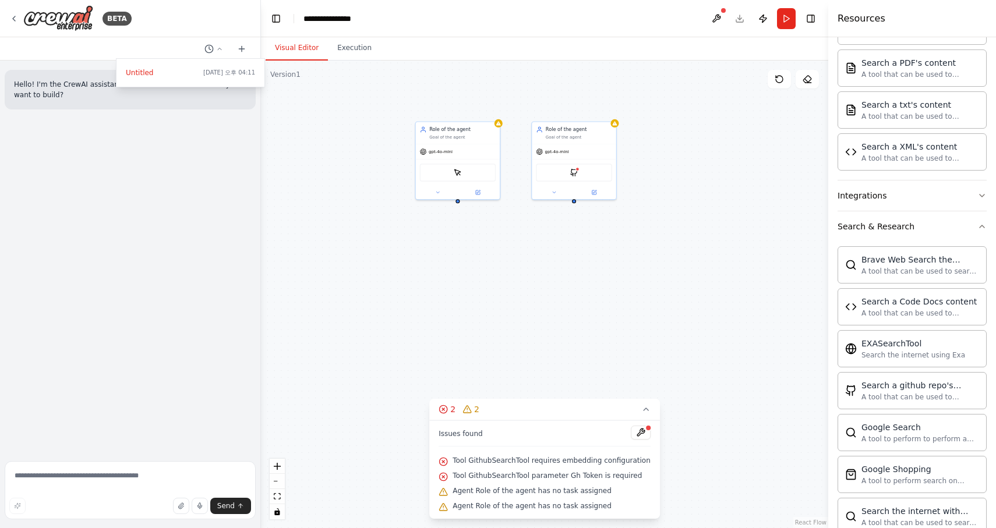
click at [723, 12] on div at bounding box center [723, 10] width 7 height 7
click at [718, 17] on button at bounding box center [716, 18] width 19 height 21
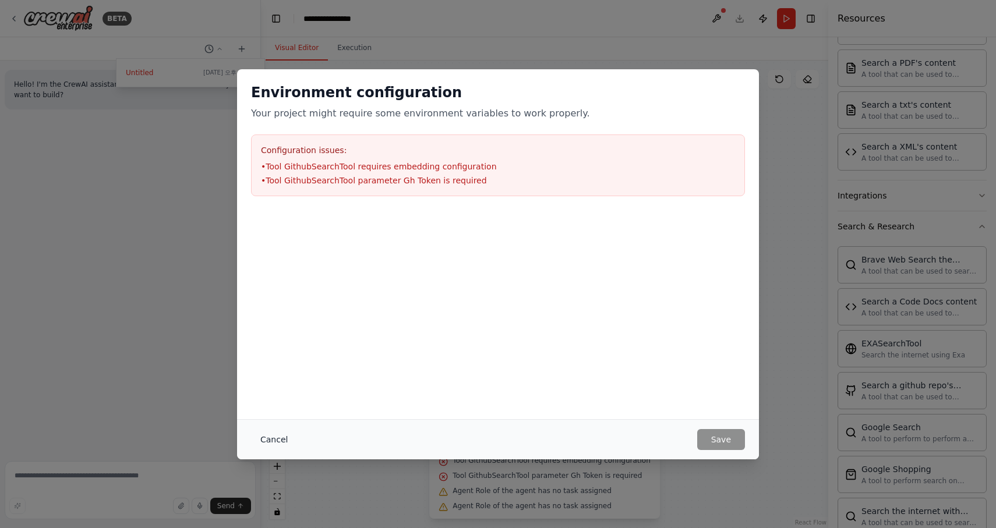
click at [278, 436] on button "Cancel" at bounding box center [274, 439] width 46 height 21
